Goal: Transaction & Acquisition: Obtain resource

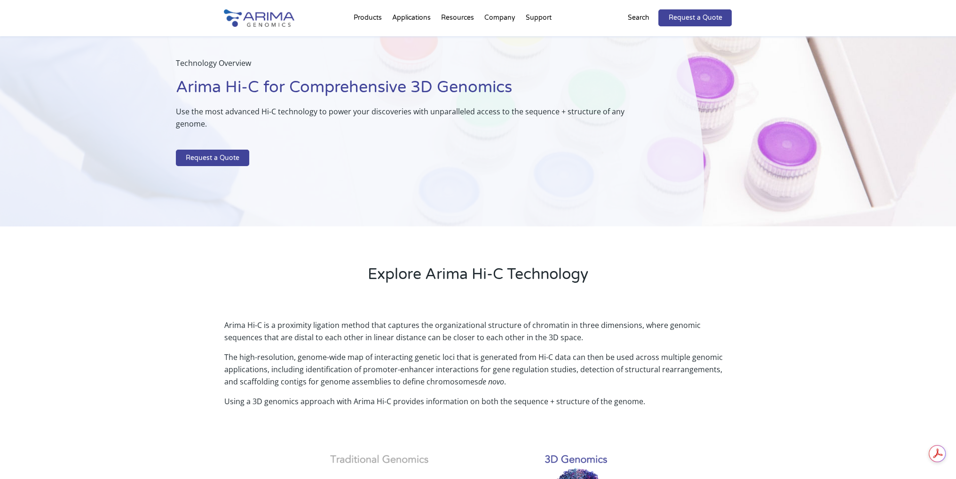
scroll to position [38, 0]
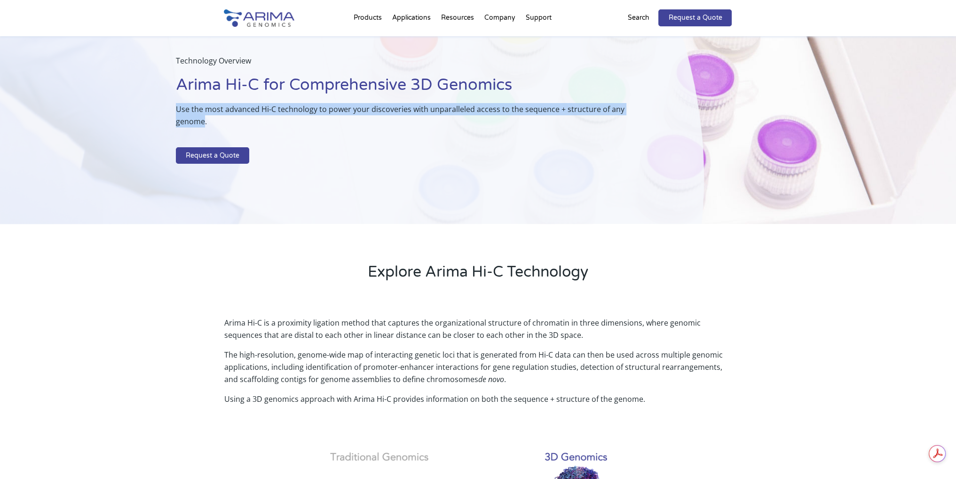
drag, startPoint x: 178, startPoint y: 110, endPoint x: 647, endPoint y: 114, distance: 469.0
click at [647, 114] on div "Technology Overview Arima Hi-C for Comprehensive 3D Genomics Use the most advan…" at bounding box center [352, 111] width 704 height 226
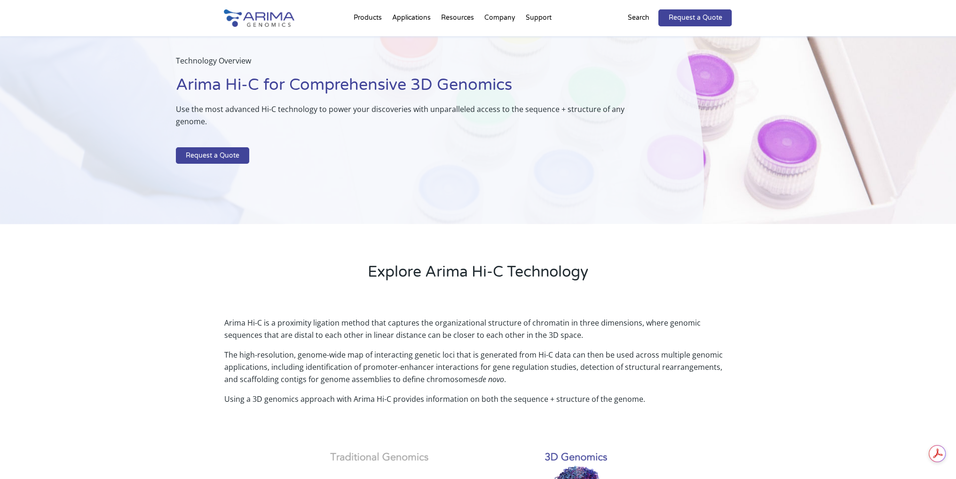
click at [399, 405] on h4 at bounding box center [478, 414] width 508 height 19
click at [224, 147] on link "Request a Quote" at bounding box center [212, 155] width 73 height 17
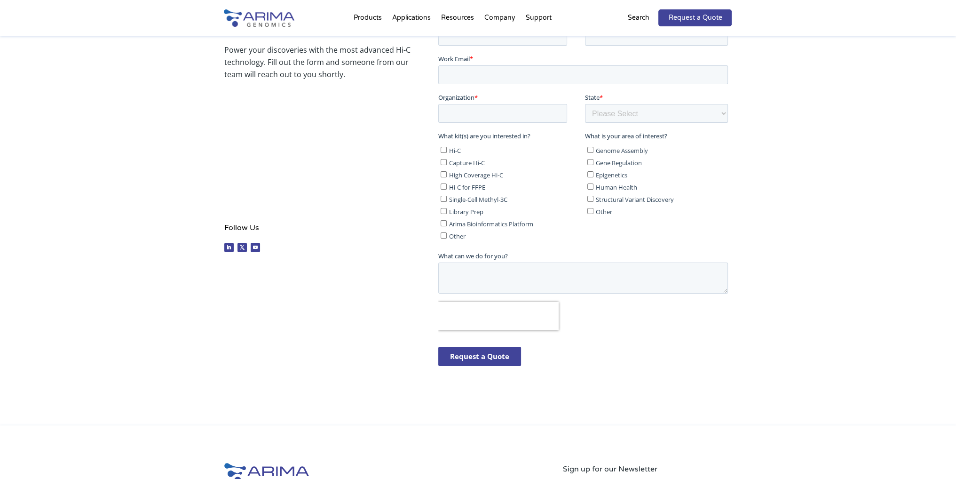
scroll to position [228, 0]
